Goal: Find specific page/section: Find specific page/section

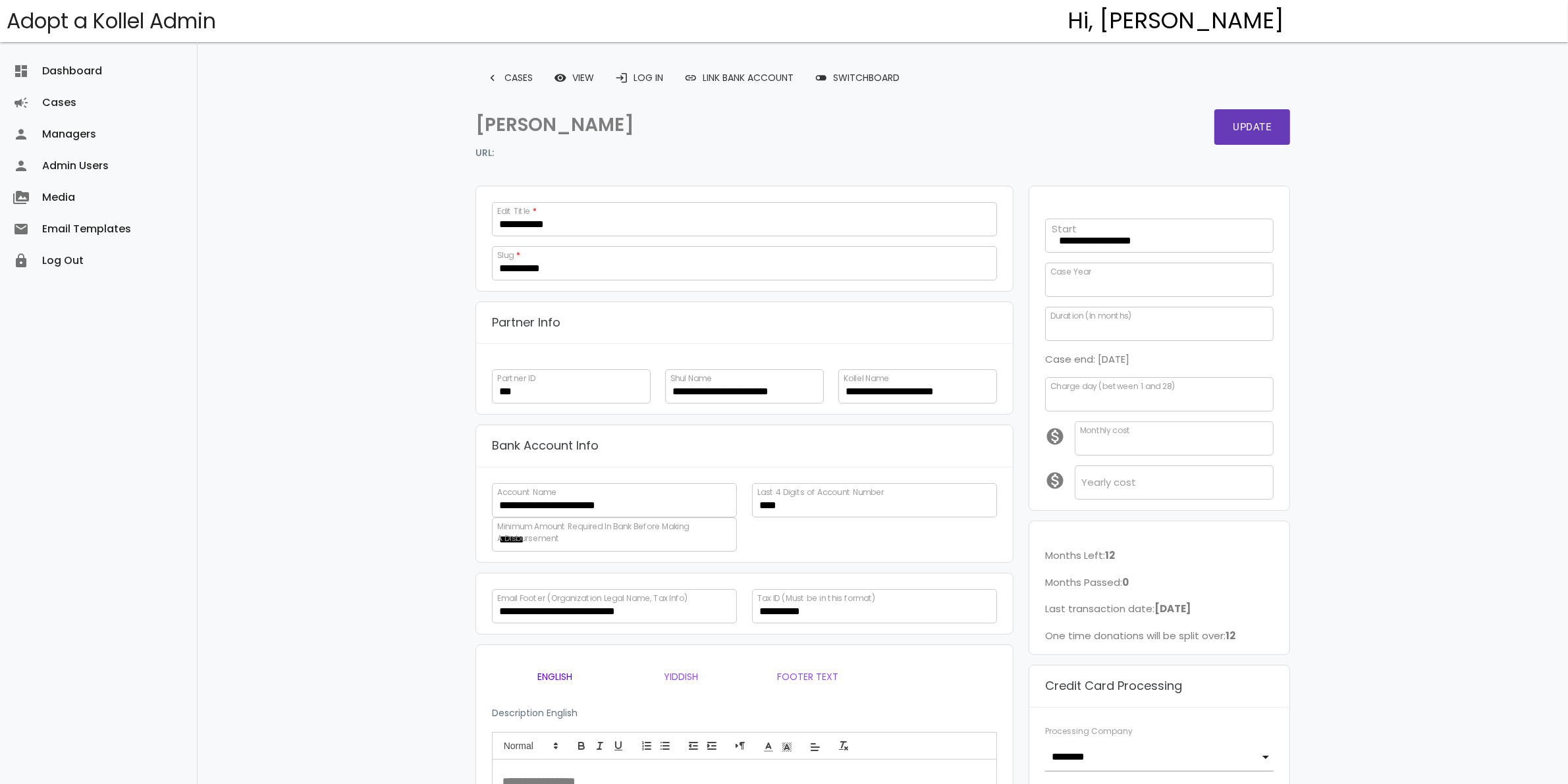
scroll to position [244, 0]
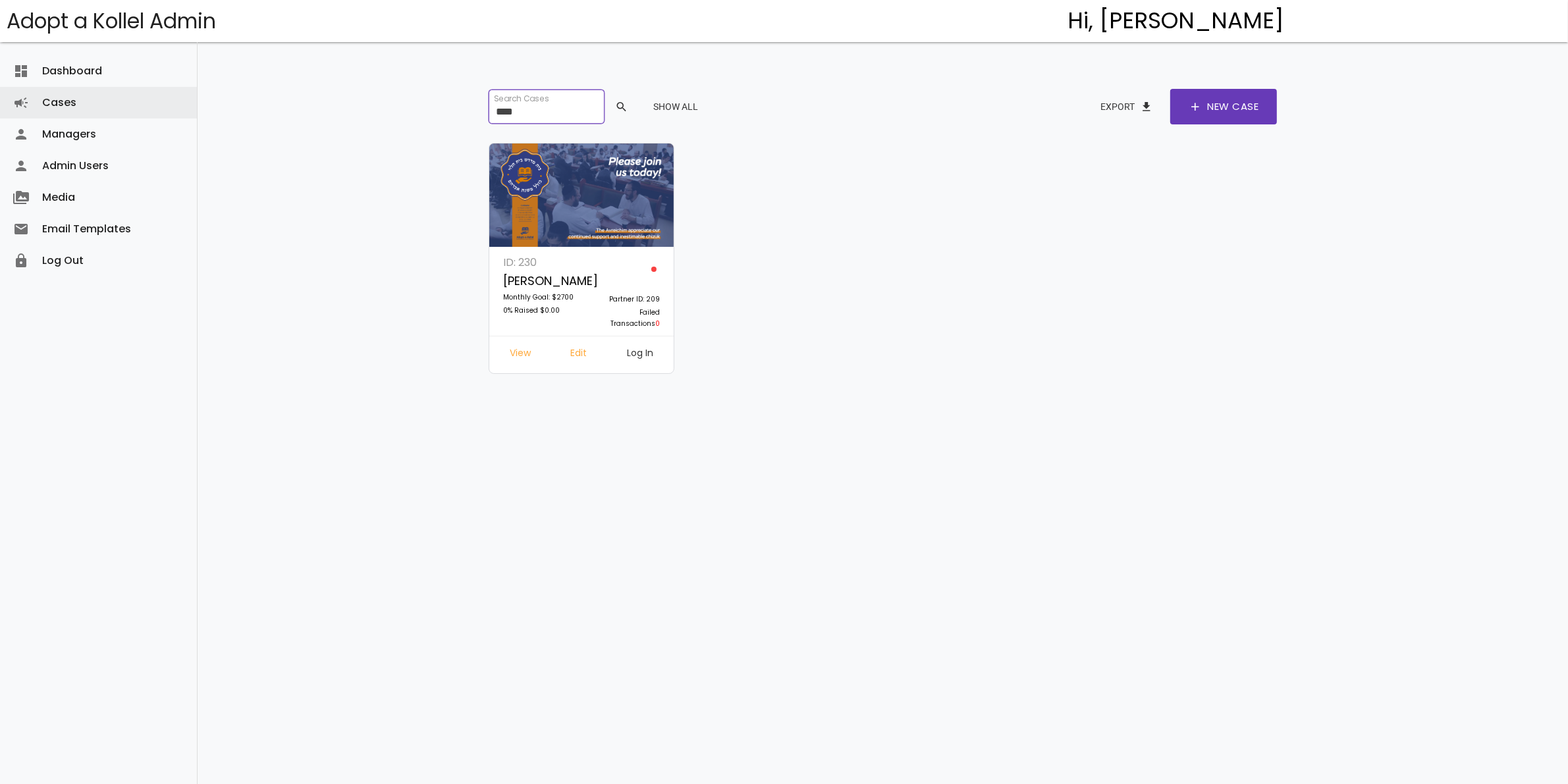
drag, startPoint x: 545, startPoint y: 112, endPoint x: 455, endPoint y: 117, distance: 90.1
click at [452, 117] on div "dashboard Dashboard attach_money Transactions keyboard_arrow_right attach_money…" at bounding box center [882, 371] width 1370 height 742
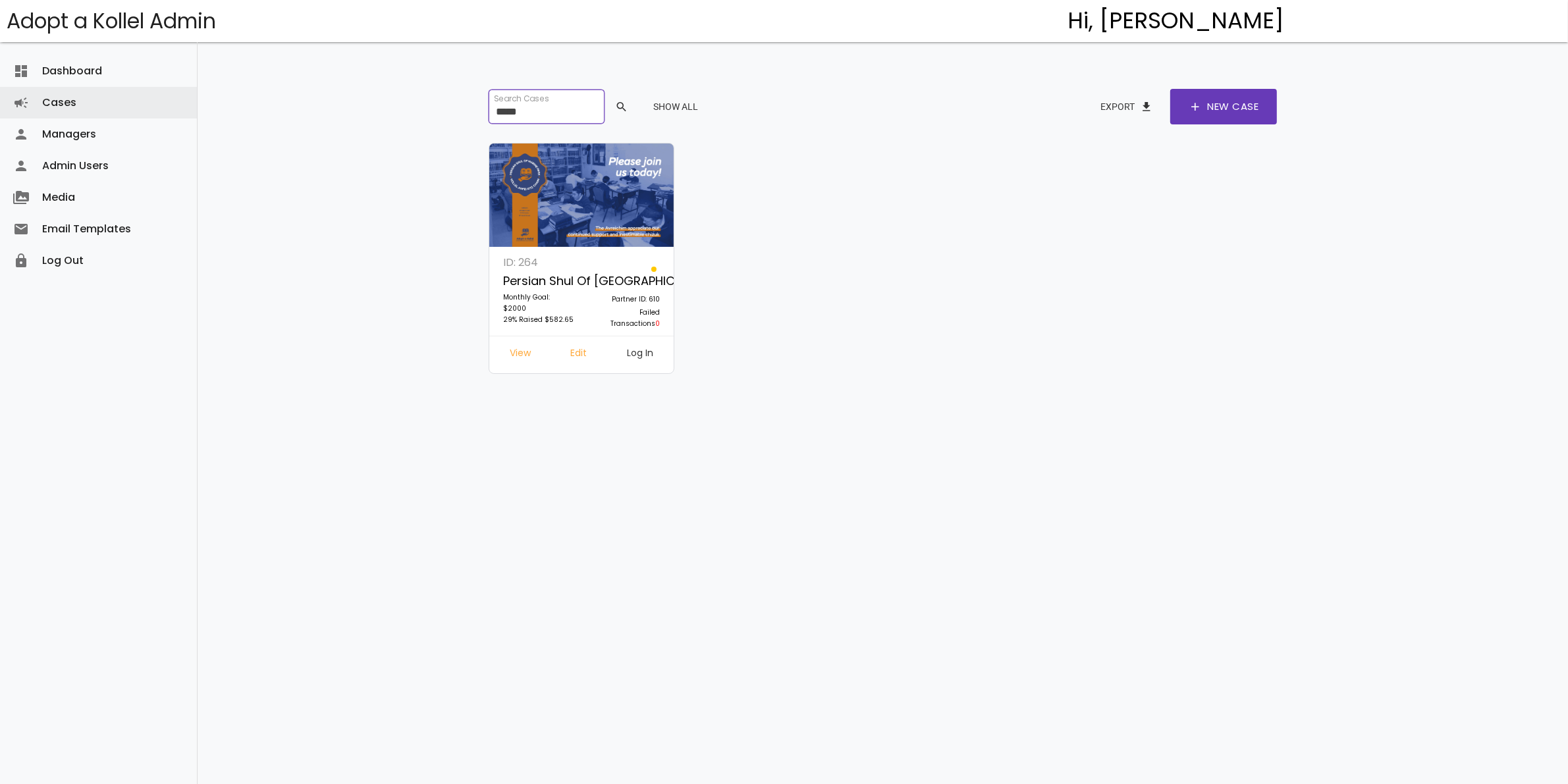
type input "*****"
click at [634, 346] on link "Log In" at bounding box center [640, 355] width 48 height 24
click at [587, 357] on link "Edit" at bounding box center [578, 355] width 37 height 24
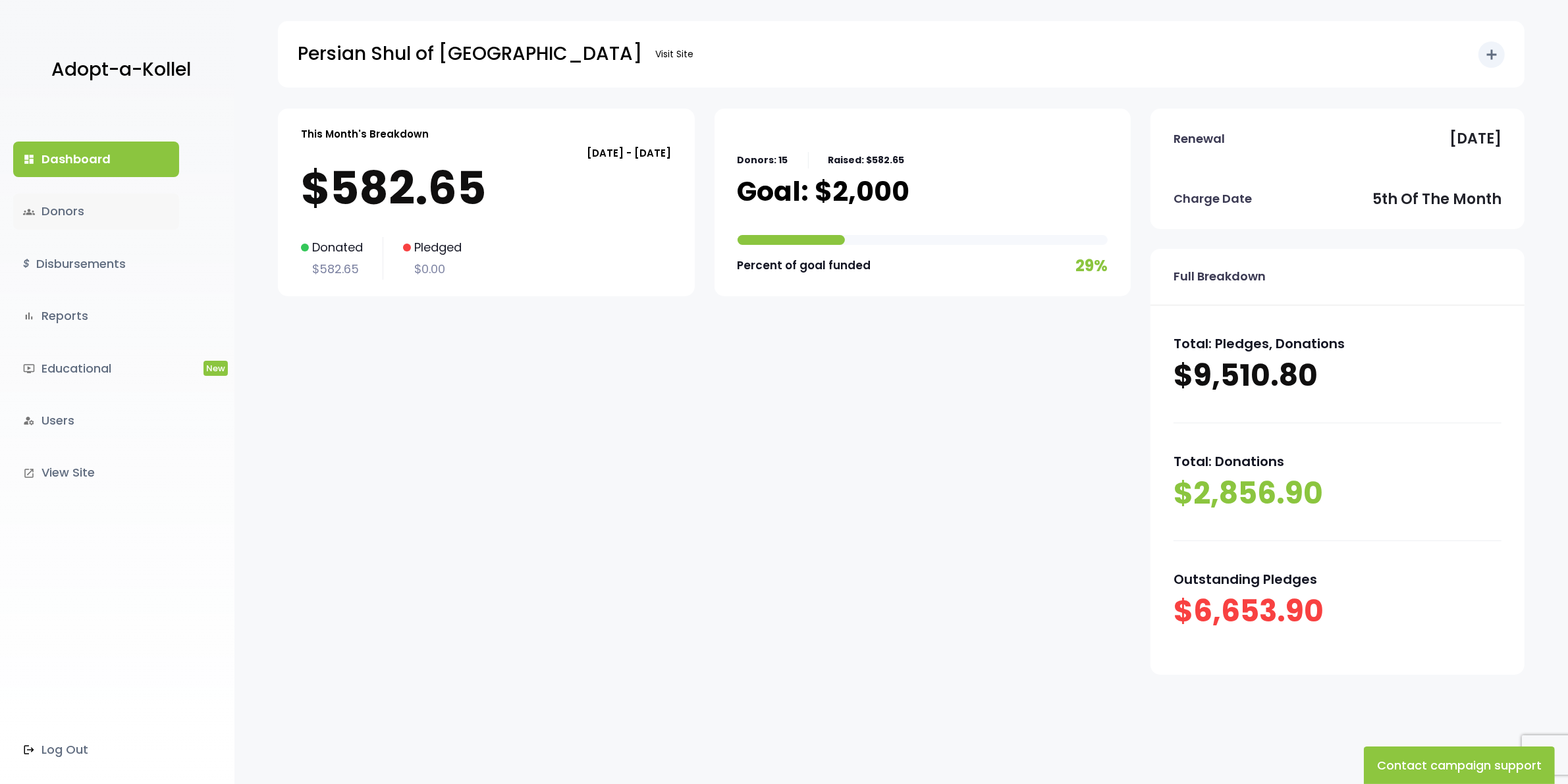
click at [73, 209] on link "groups Donors" at bounding box center [96, 211] width 166 height 36
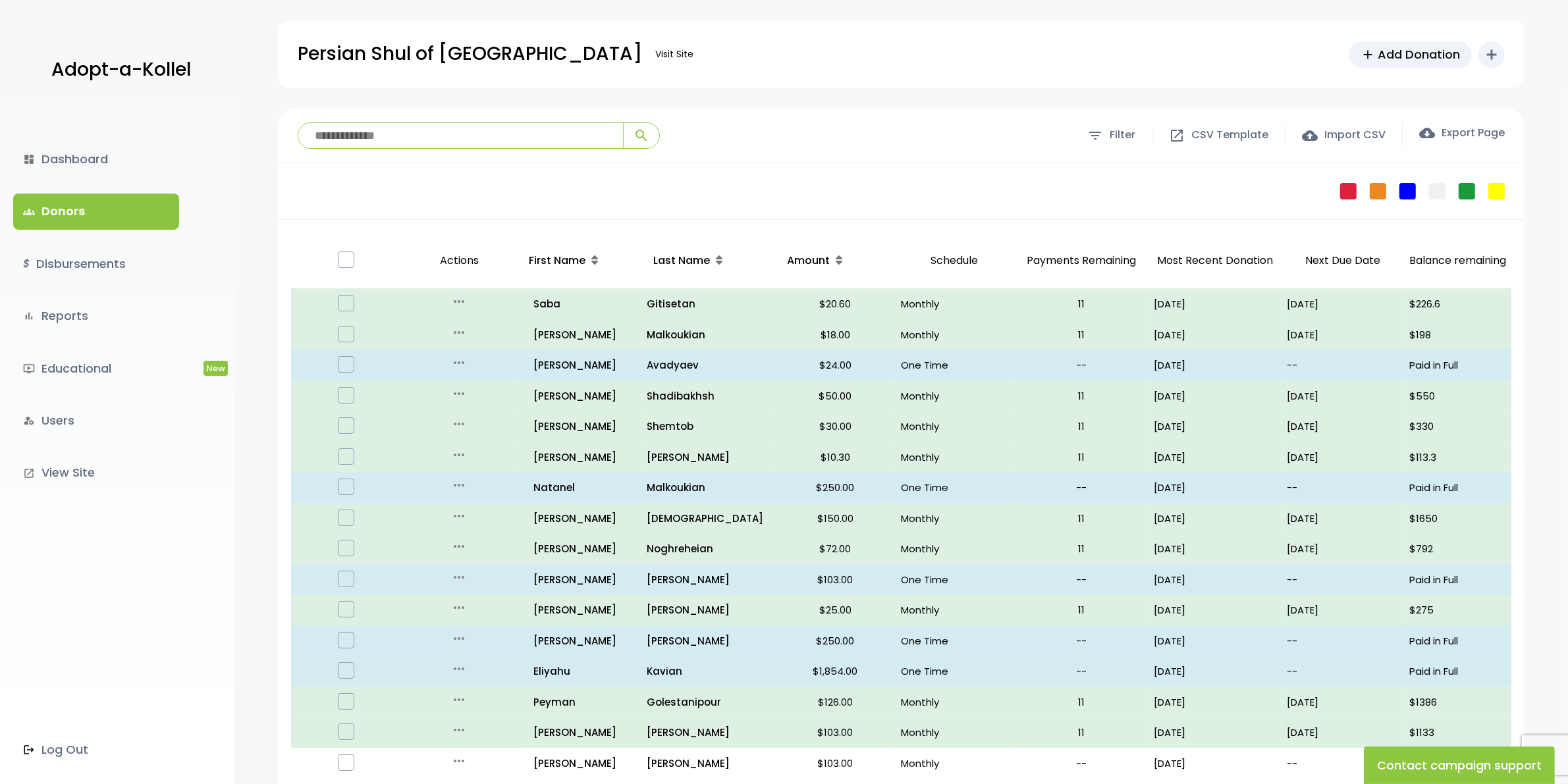
drag, startPoint x: 288, startPoint y: 7, endPoint x: 263, endPoint y: 18, distance: 27.3
click at [263, 18] on div "Persian Shul of Marine Park Visit Site add Add Donation add Shortcuts person Do…" at bounding box center [901, 44] width 1334 height 88
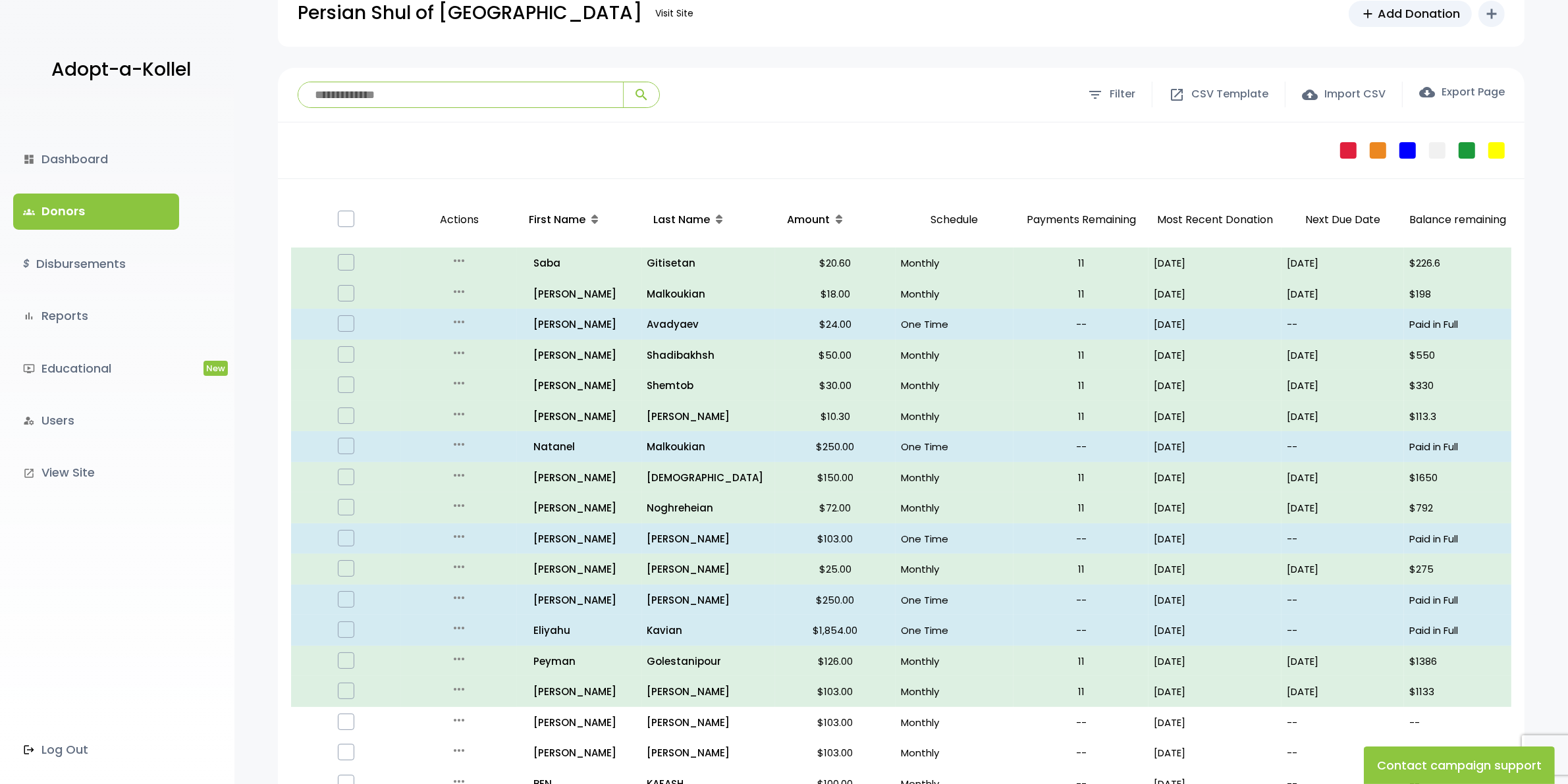
scroll to position [82, 0]
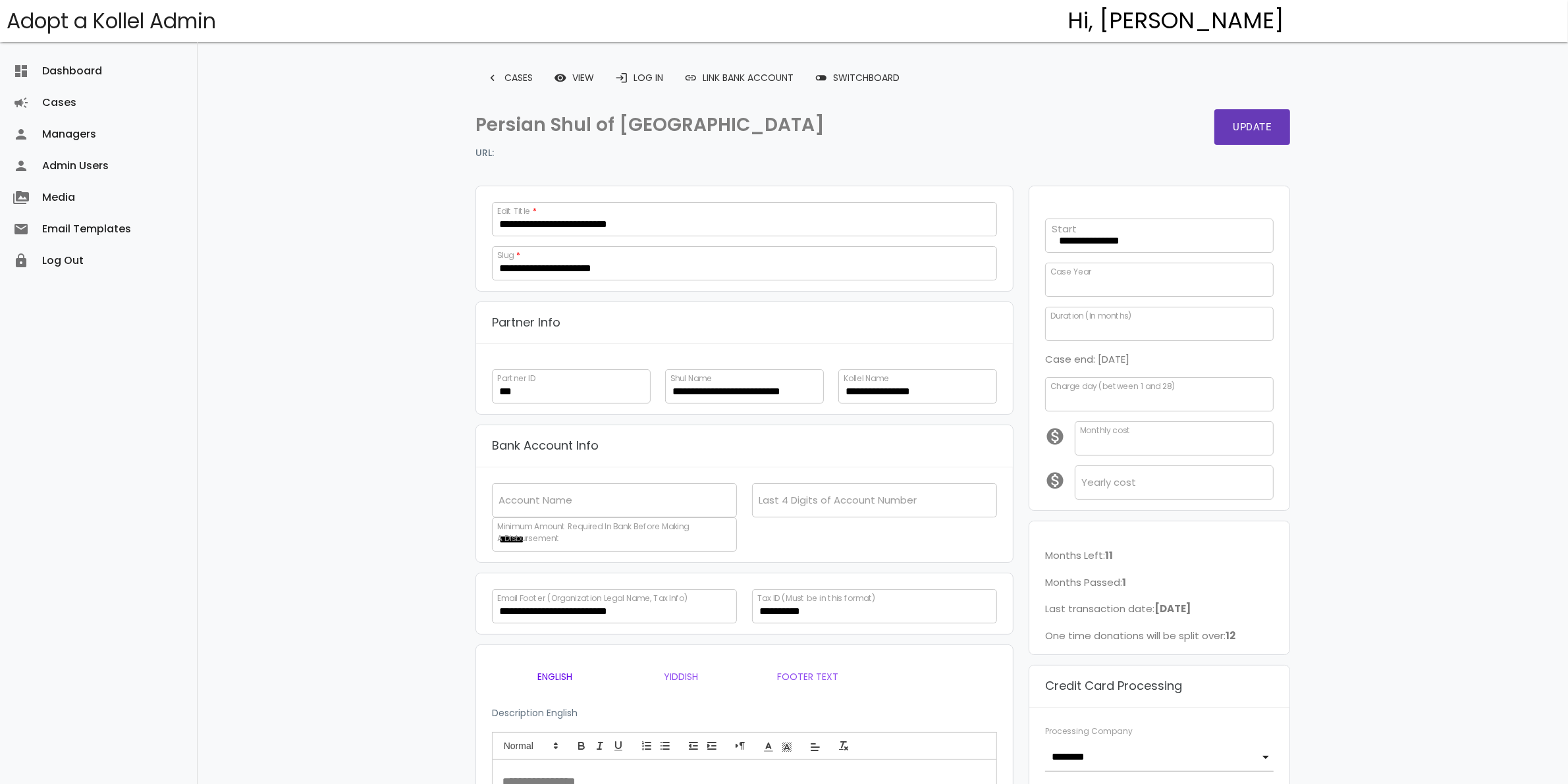
scroll to position [20, 0]
